Goal: Find specific page/section: Find specific page/section

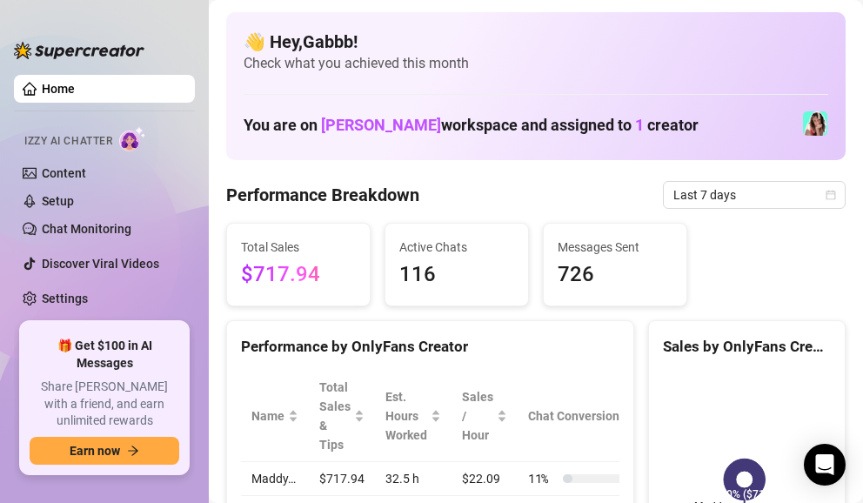
click at [75, 88] on link "Home" at bounding box center [58, 89] width 33 height 14
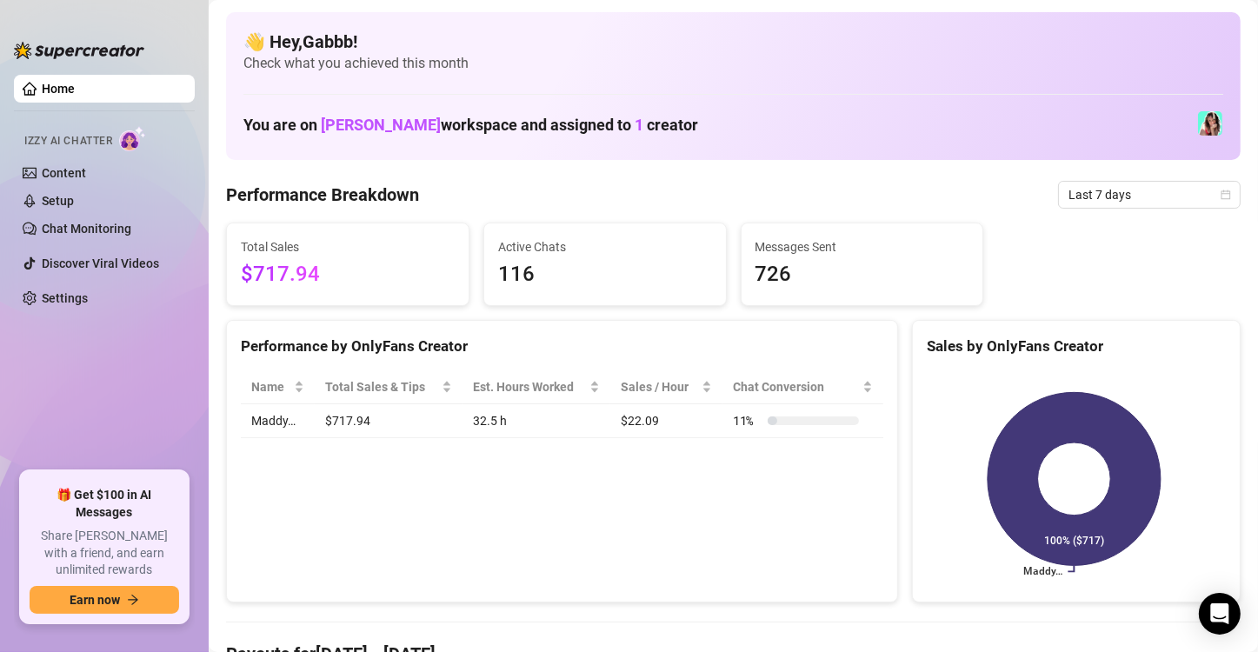
click at [75, 84] on link "Home" at bounding box center [58, 89] width 33 height 14
click at [388, 130] on span "[PERSON_NAME]" at bounding box center [381, 125] width 120 height 18
click at [375, 117] on span "[PERSON_NAME]" at bounding box center [381, 125] width 120 height 18
click at [77, 228] on link "Chat Monitoring" at bounding box center [87, 229] width 90 height 14
